Goal: Go to known website: Go to known website

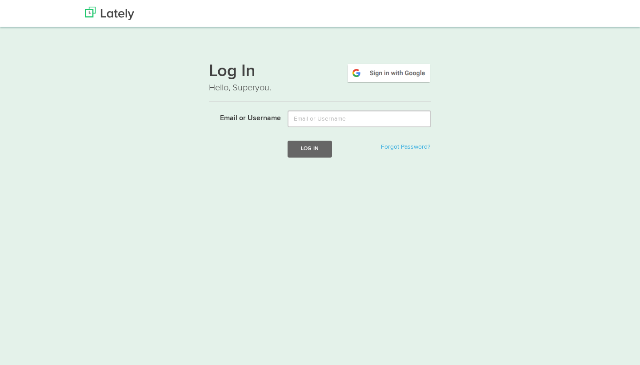
click at [408, 72] on img at bounding box center [388, 73] width 85 height 20
click at [382, 75] on img at bounding box center [388, 73] width 85 height 20
click at [332, 168] on div "Login failed" at bounding box center [313, 173] width 51 height 18
click at [326, 171] on div "Login failed" at bounding box center [313, 173] width 51 height 18
click at [371, 75] on img at bounding box center [388, 73] width 85 height 20
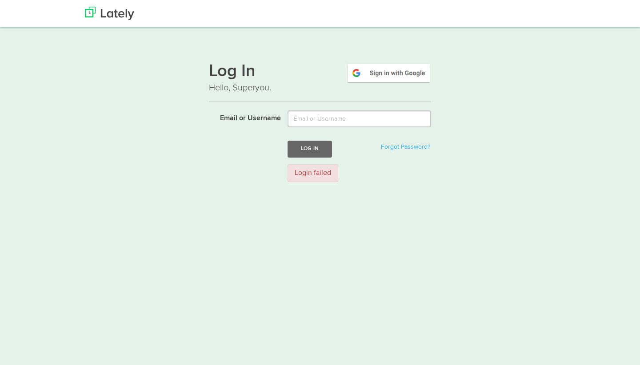
click at [109, 12] on img at bounding box center [109, 13] width 49 height 13
click at [408, 74] on img at bounding box center [388, 73] width 85 height 20
click at [544, 8] on div at bounding box center [320, 11] width 484 height 22
click at [544, 17] on div at bounding box center [320, 11] width 484 height 22
